Goal: Navigation & Orientation: Find specific page/section

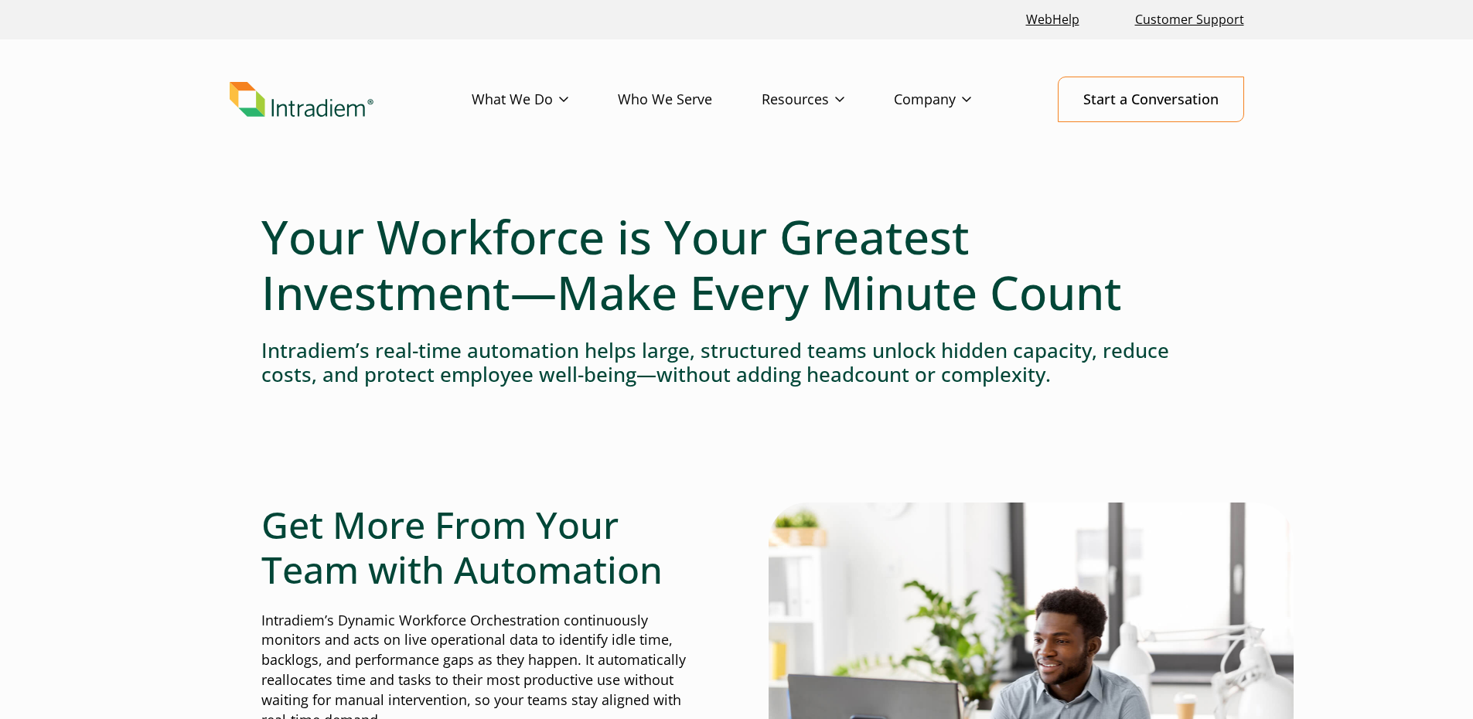
click at [694, 101] on link "Who We Serve" at bounding box center [690, 99] width 144 height 45
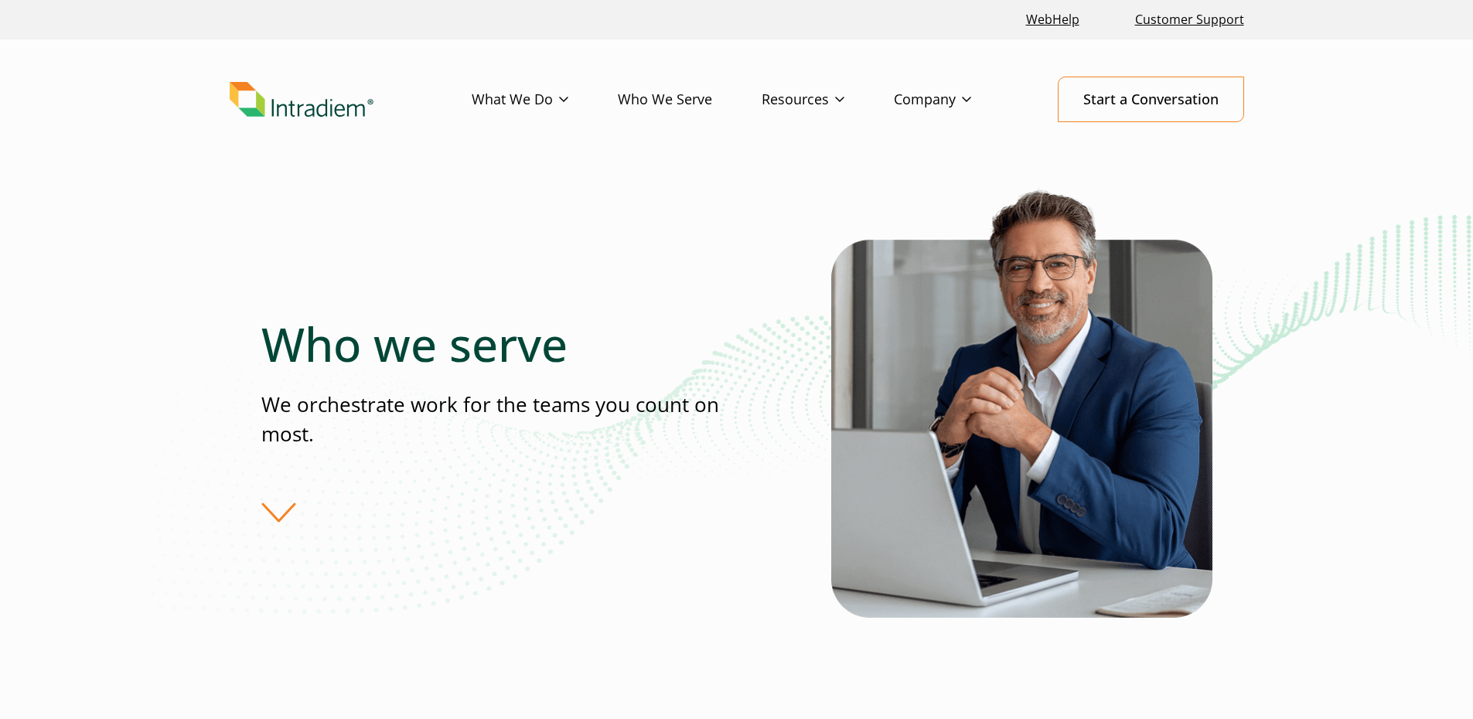
click at [279, 517] on div "Who we serve We orchestrate work for the teams you count on most." at bounding box center [546, 419] width 570 height 206
click at [274, 516] on div "Who we serve We orchestrate work for the teams you count on most." at bounding box center [546, 419] width 570 height 206
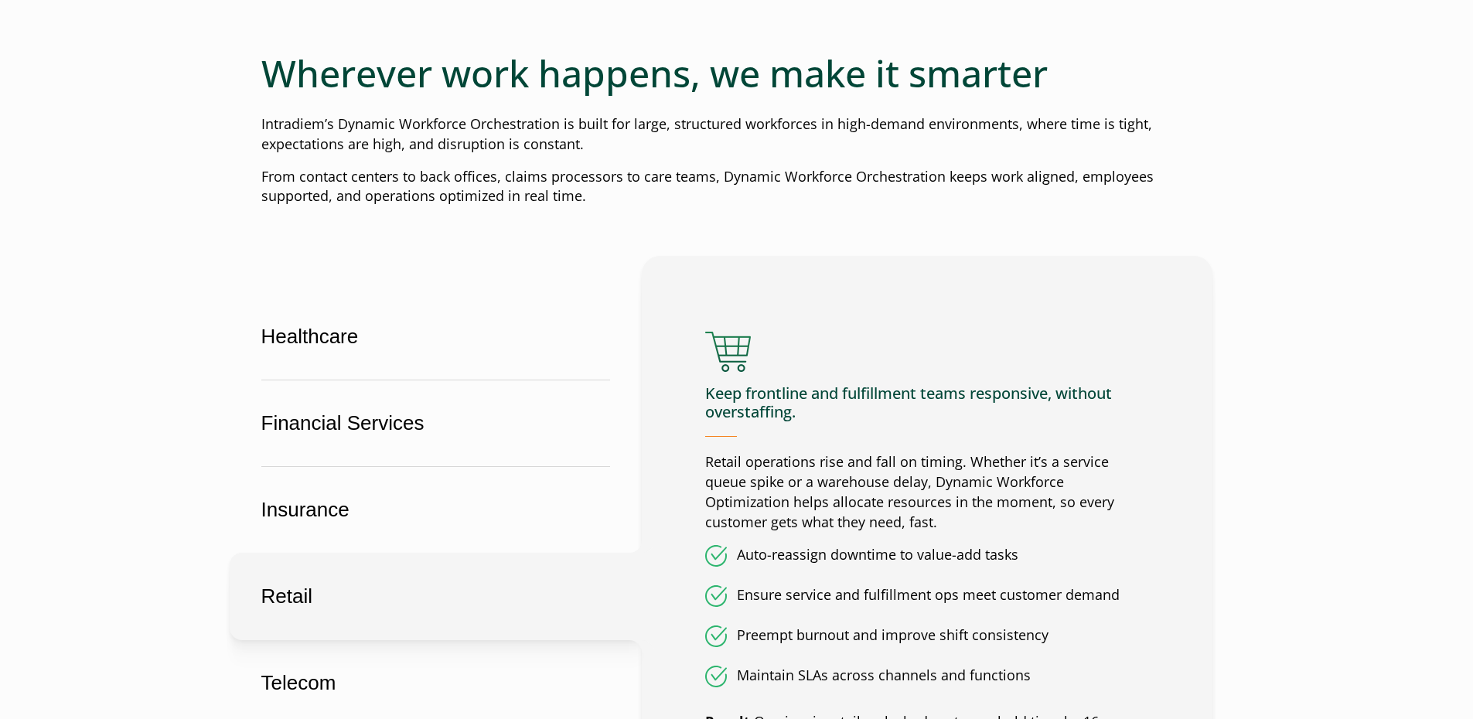
scroll to position [696, 0]
